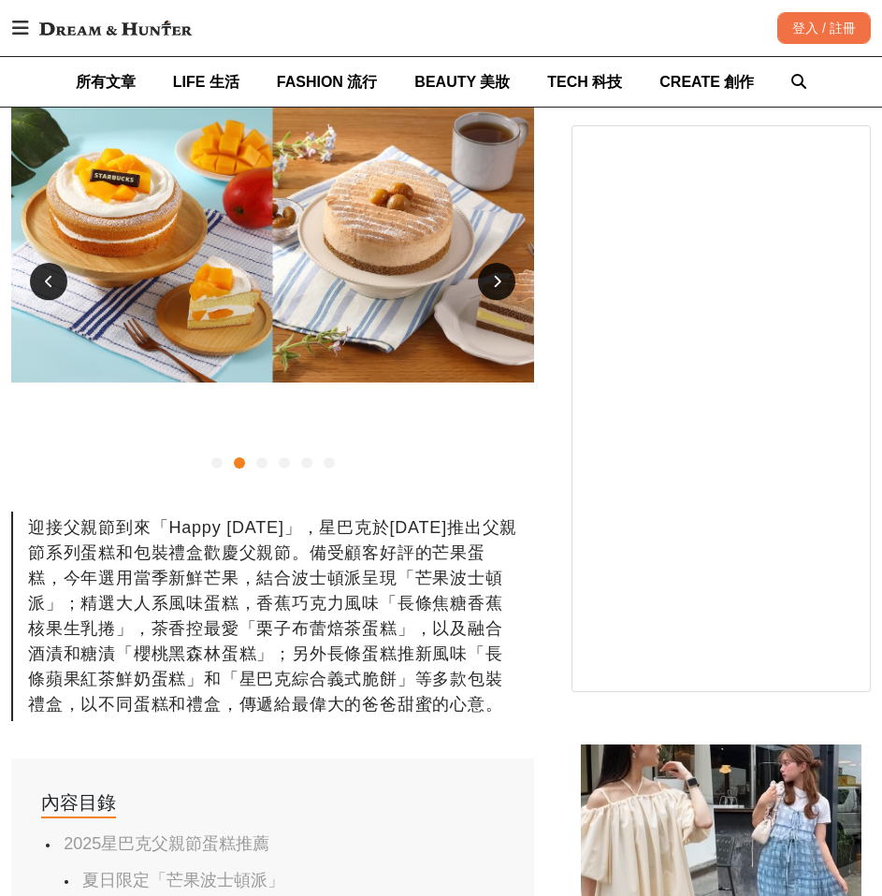
scroll to position [374, 0]
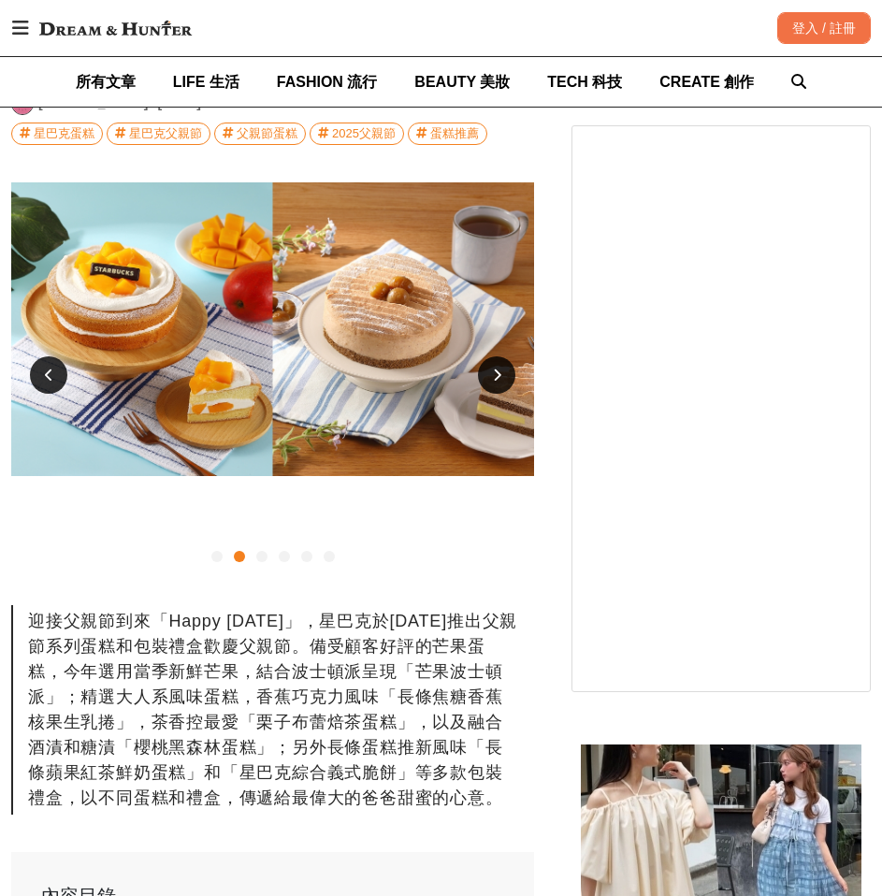
click at [507, 377] on div at bounding box center [496, 374] width 37 height 37
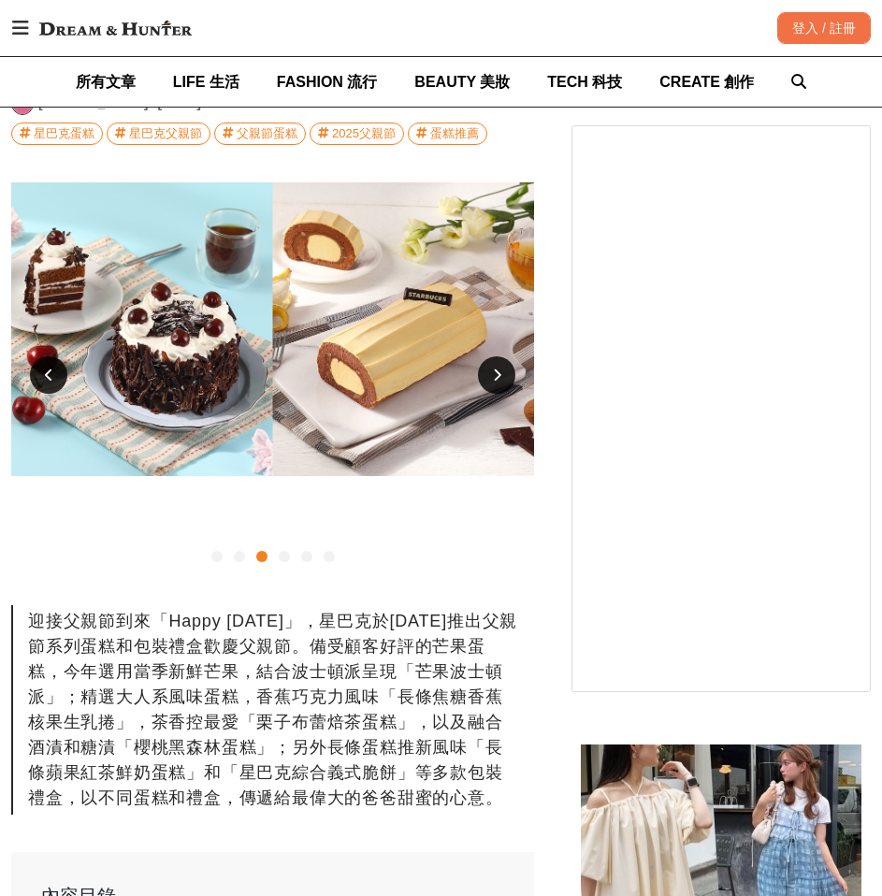
click at [507, 377] on div at bounding box center [496, 374] width 37 height 37
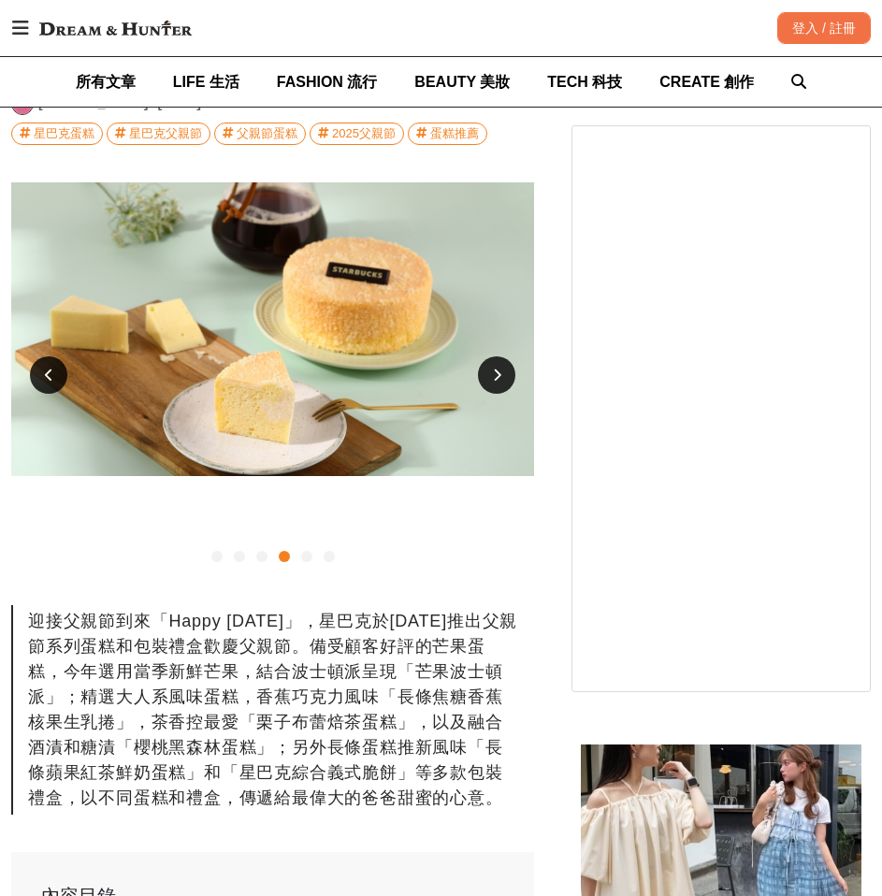
click at [507, 377] on div at bounding box center [496, 374] width 37 height 37
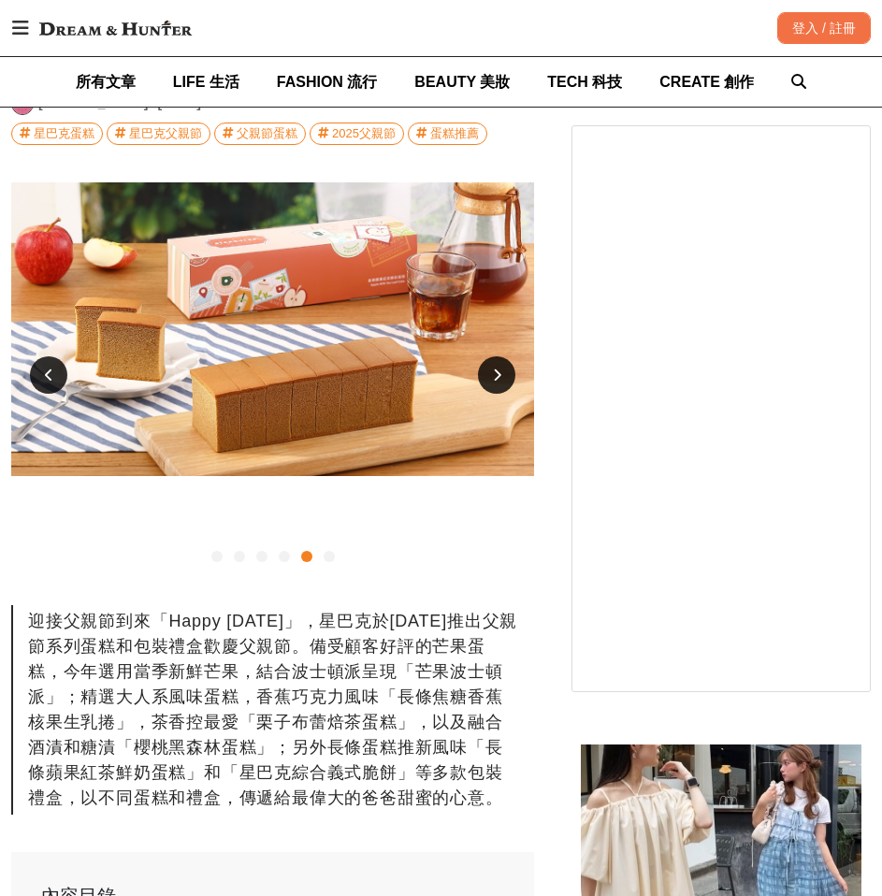
click at [507, 377] on div at bounding box center [496, 374] width 37 height 37
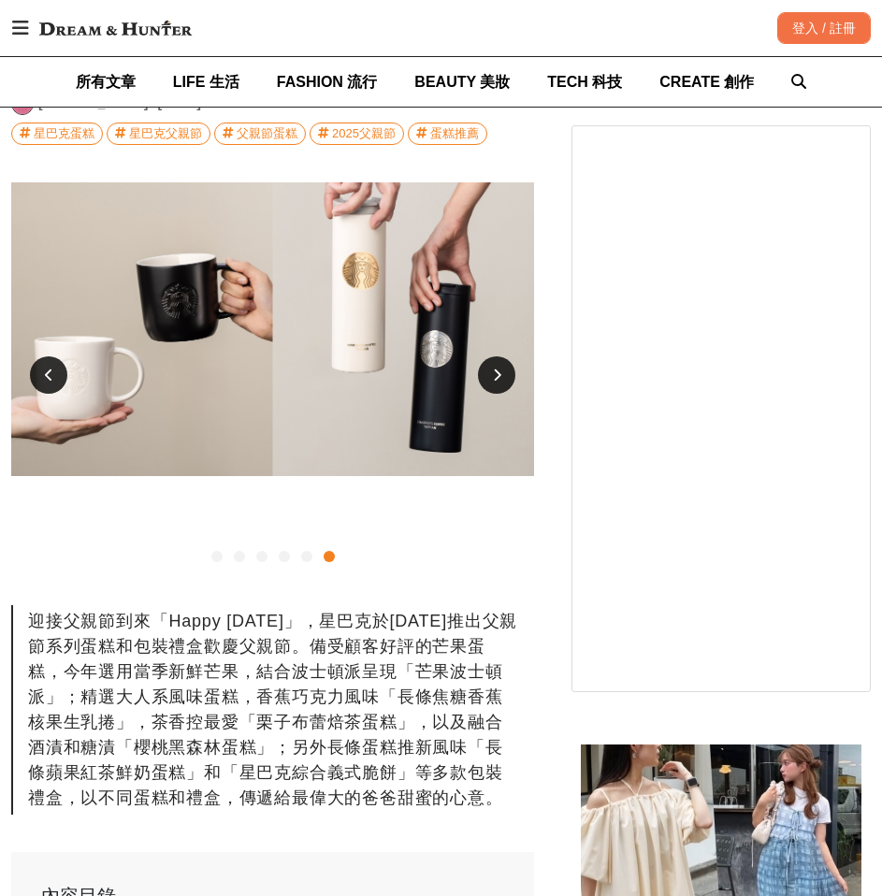
click at [507, 377] on div at bounding box center [496, 374] width 37 height 37
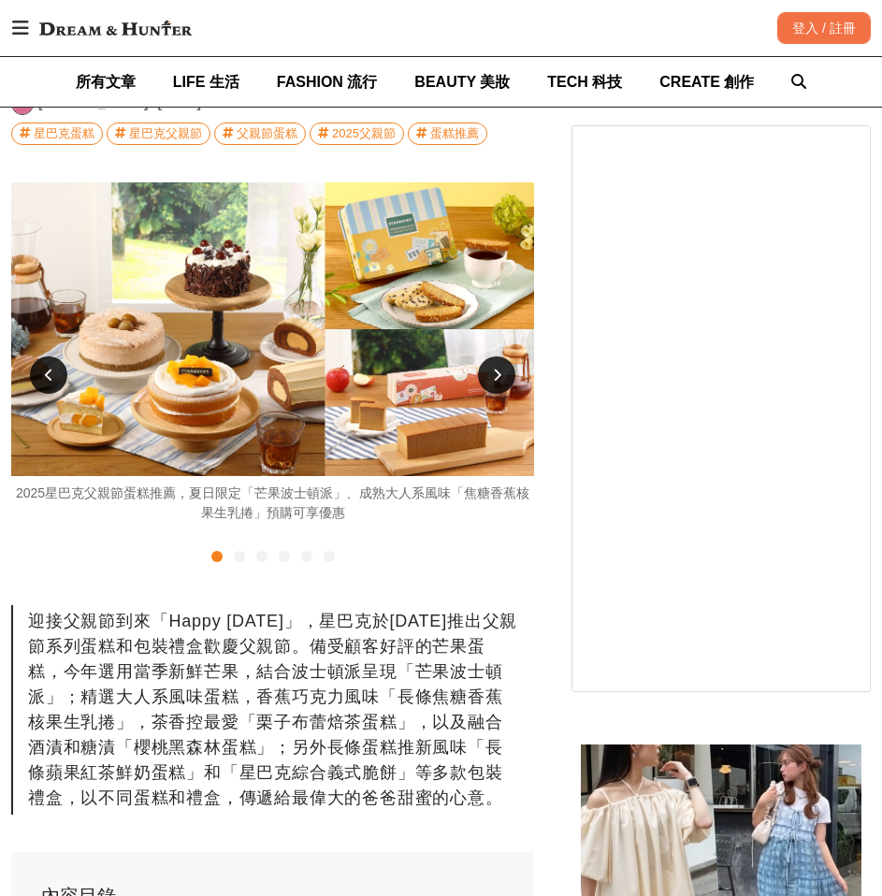
click at [507, 377] on div at bounding box center [496, 374] width 37 height 37
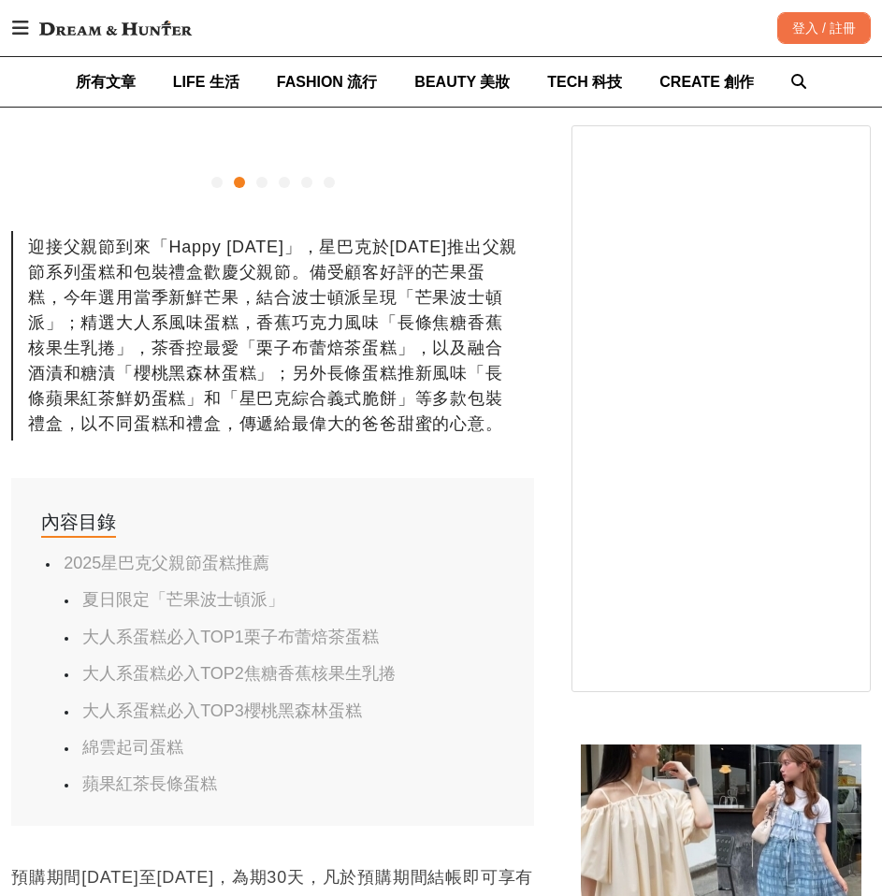
scroll to position [842, 0]
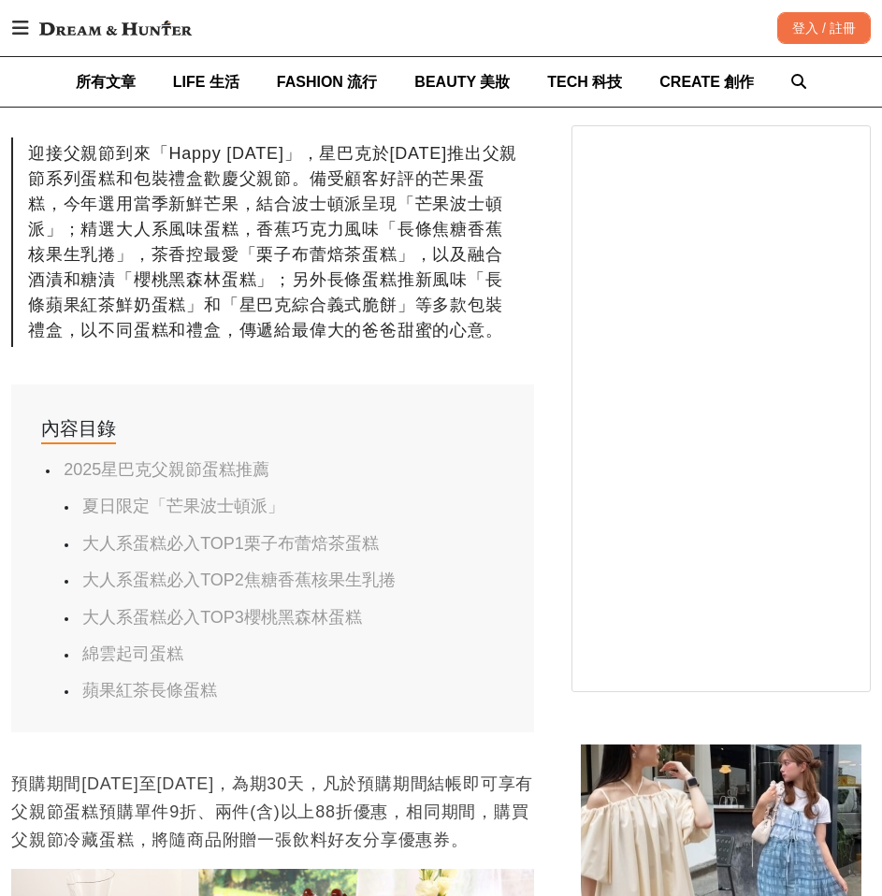
click at [214, 495] on ul "2025星巴克父親節蛋糕推薦 夏日限定「芒果波士頓派」 大人系蛋糕必入TOP1栗子布蕾焙茶蛋糕 大人系蛋糕必入TOP2焦糖香蕉核果生乳捲 大人系蛋糕必入TOP…" at bounding box center [272, 580] width 463 height 243
click at [203, 501] on link "夏日限定「芒果波士頓派」" at bounding box center [183, 506] width 202 height 19
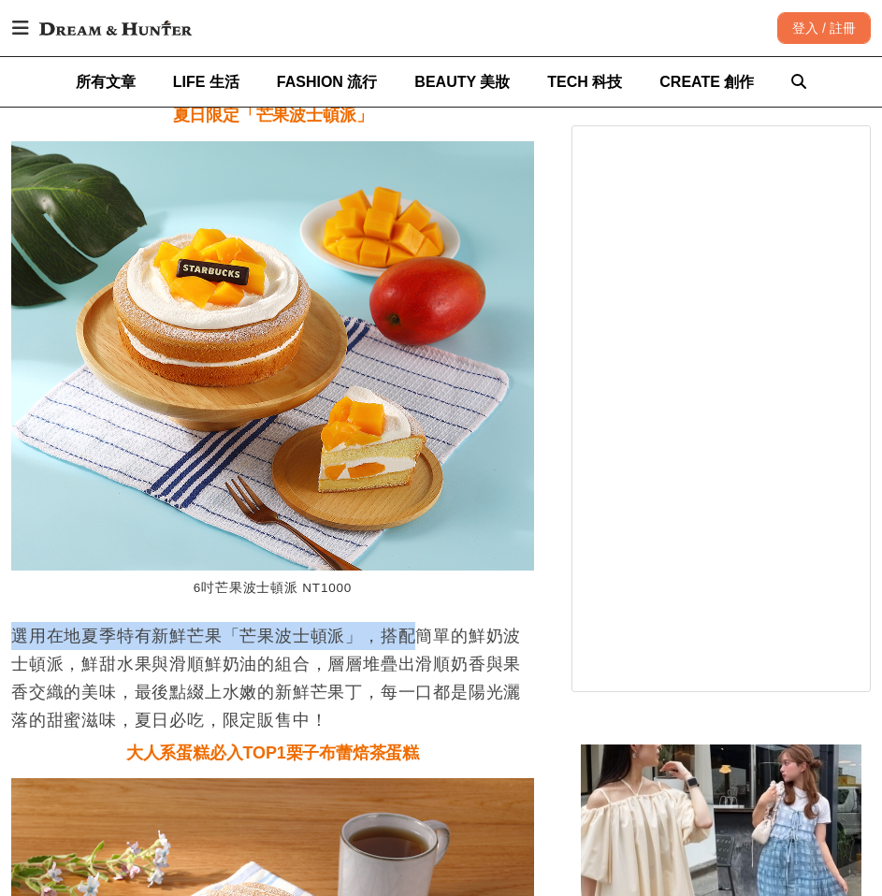
scroll to position [0, 1045]
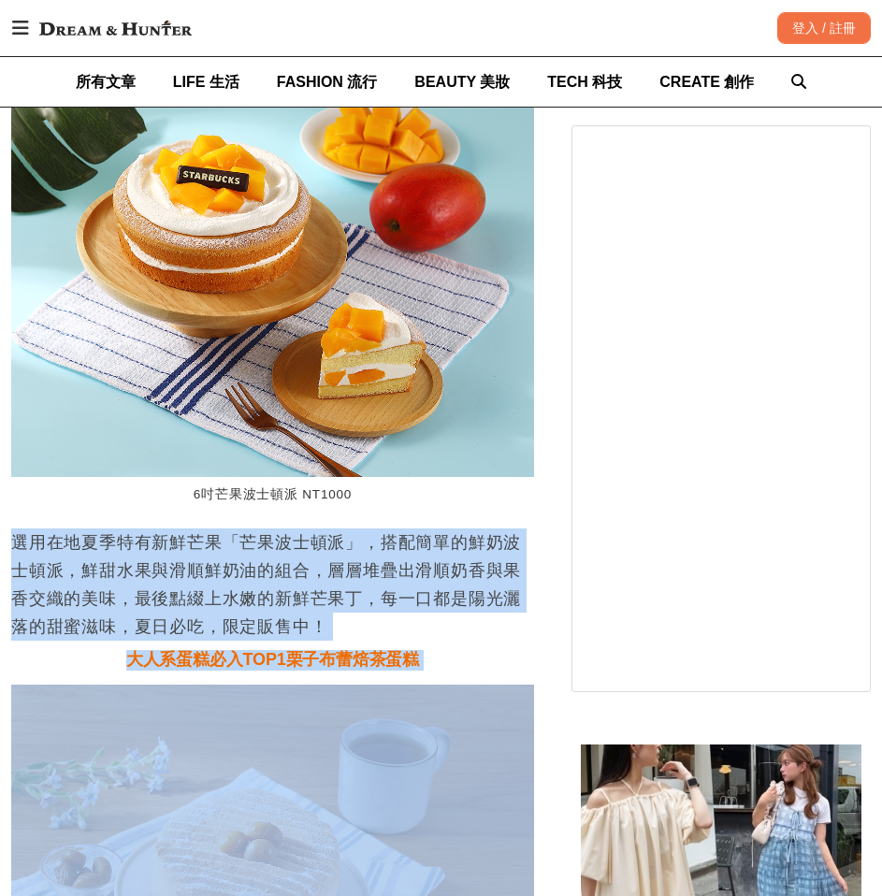
drag, startPoint x: 411, startPoint y: 623, endPoint x: 439, endPoint y: 718, distance: 99.4
click at [474, 634] on p "選用在地夏季特有新鮮芒果「芒果波士頓派」，搭配簡單的鮮奶波士頓派，鮮甜水果與滑順鮮奶油的組合，層層堆疊出滑順奶香與果香交織的美味，最後點綴上水嫩的新鮮芒果丁，…" at bounding box center [272, 584] width 523 height 112
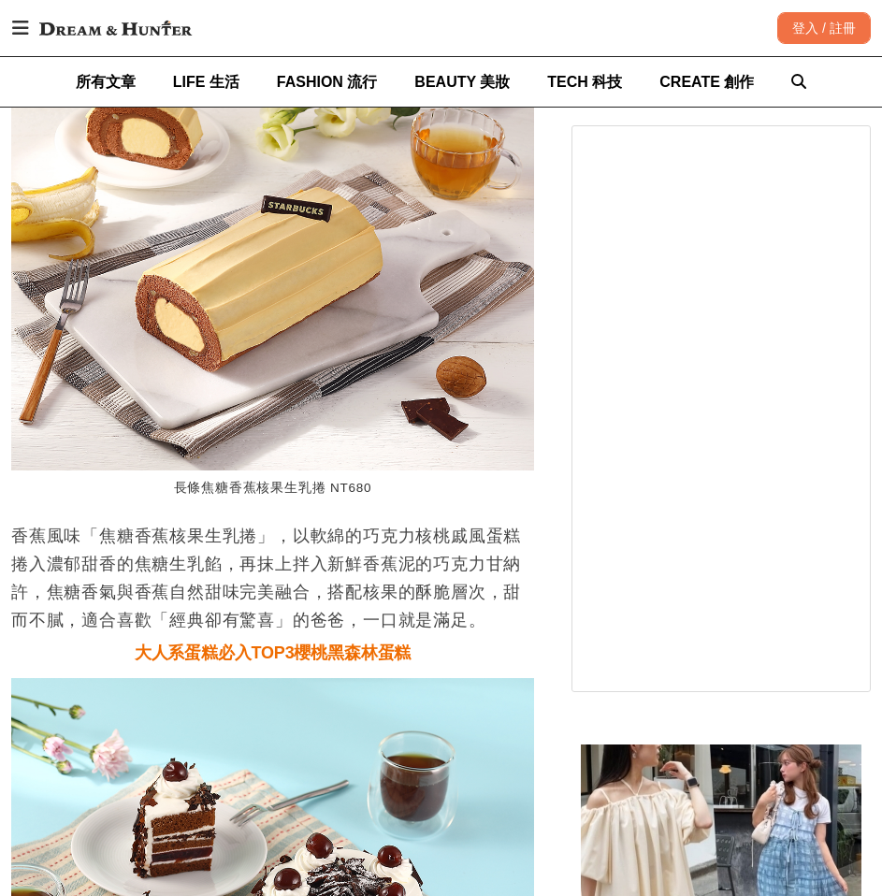
scroll to position [0, 1568]
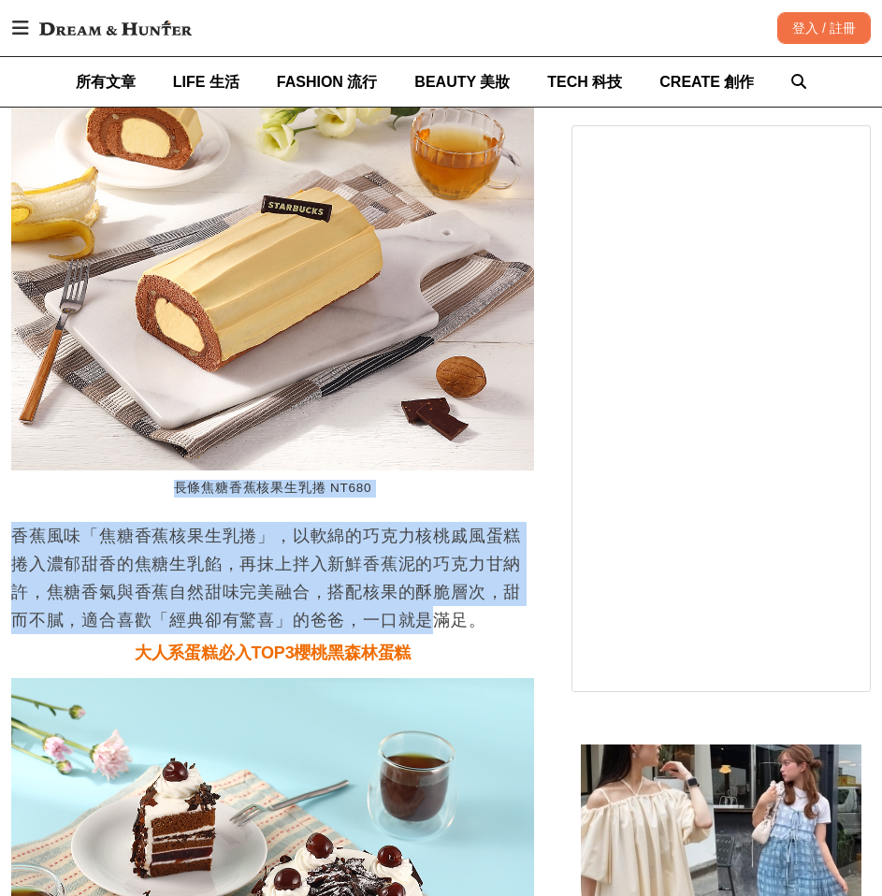
drag, startPoint x: 74, startPoint y: 497, endPoint x: 434, endPoint y: 633, distance: 384.7
click at [434, 633] on p "香蕉風味「焦糖香蕉核果生乳捲」，以軟綿的巧克力核桃戚風蛋糕捲入濃郁甜香的焦糖生乳餡，再抹上拌入新鮮香蕉泥的巧克力甘納許，焦糖香氣與香蕉自然甜味完美融合，搭配核…" at bounding box center [272, 578] width 523 height 112
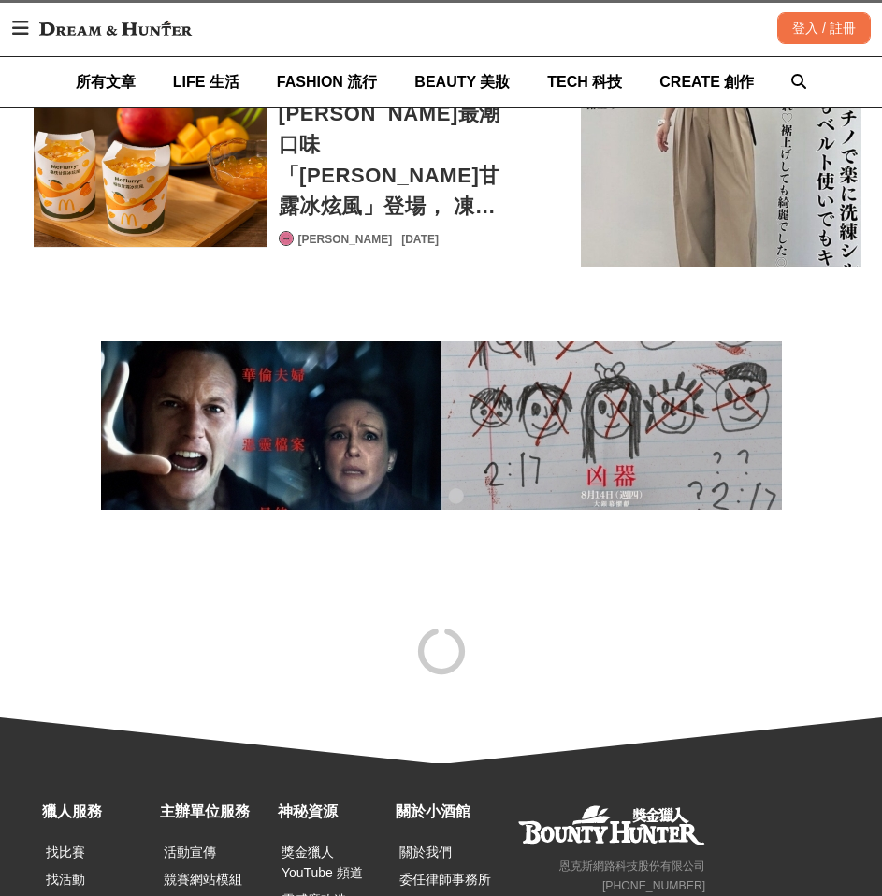
scroll to position [0, 523]
